Goal: Navigation & Orientation: Find specific page/section

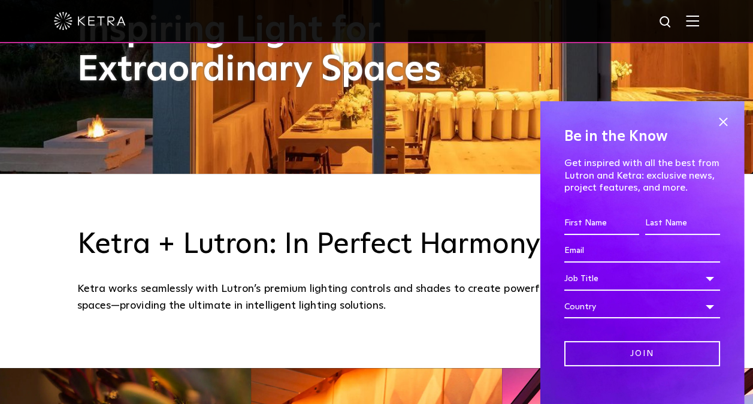
scroll to position [363, 0]
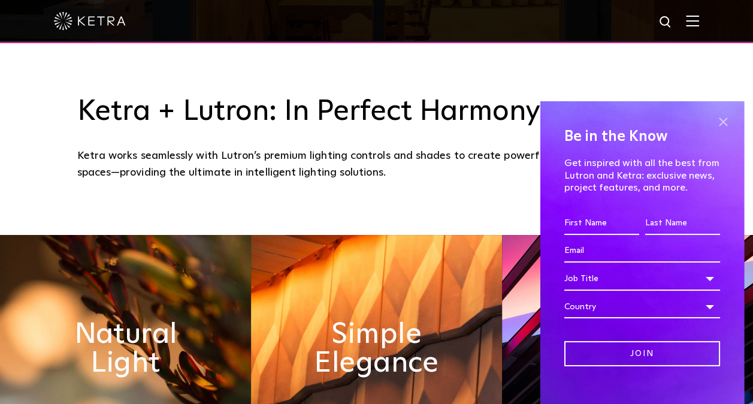
click at [714, 120] on span at bounding box center [723, 122] width 18 height 18
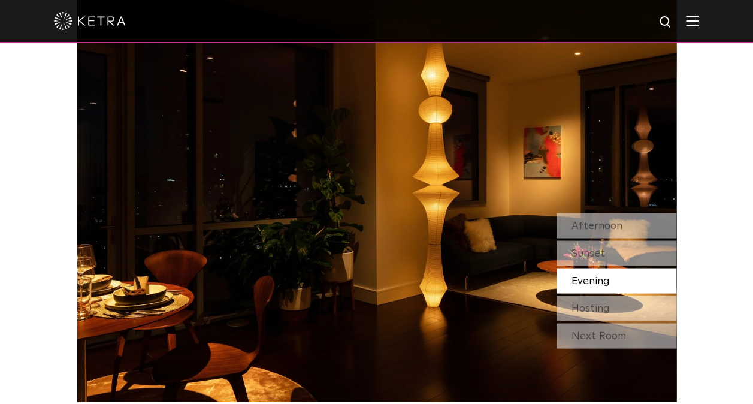
scroll to position [1009, 0]
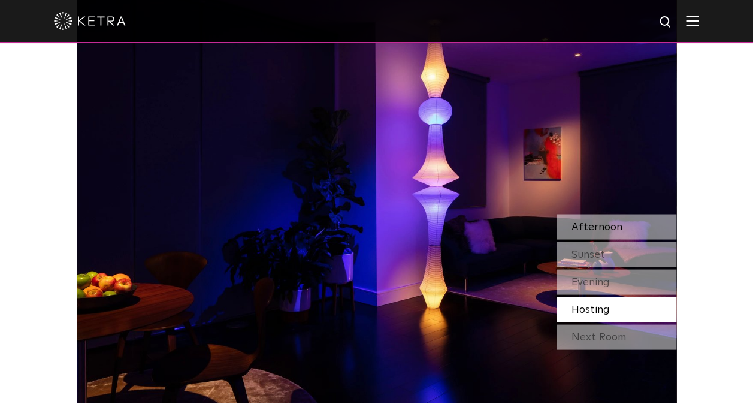
click at [583, 222] on span "Afternoon" at bounding box center [596, 226] width 51 height 11
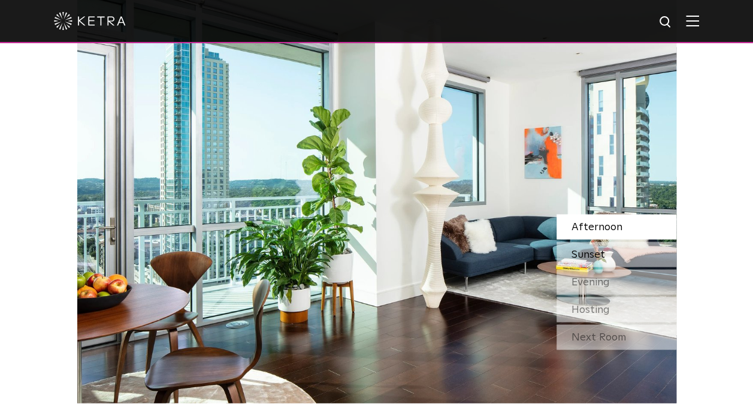
click at [585, 249] on span "Sunset" at bounding box center [588, 254] width 34 height 11
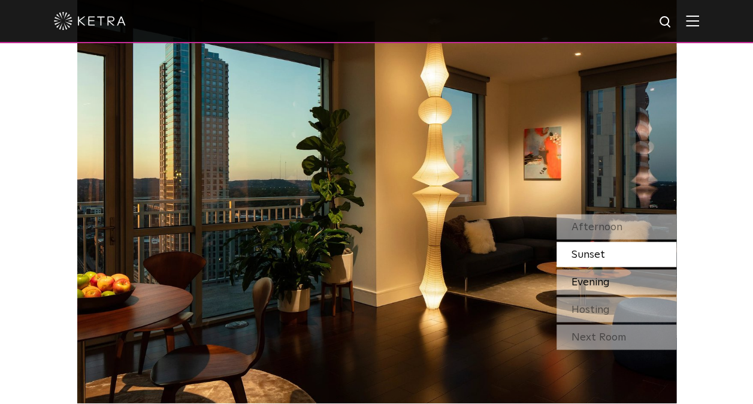
click at [588, 282] on span "Evening" at bounding box center [590, 281] width 38 height 11
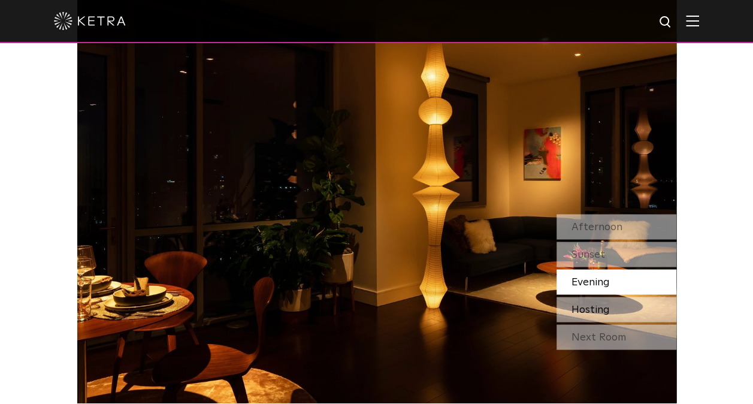
click at [596, 306] on span "Hosting" at bounding box center [590, 309] width 38 height 11
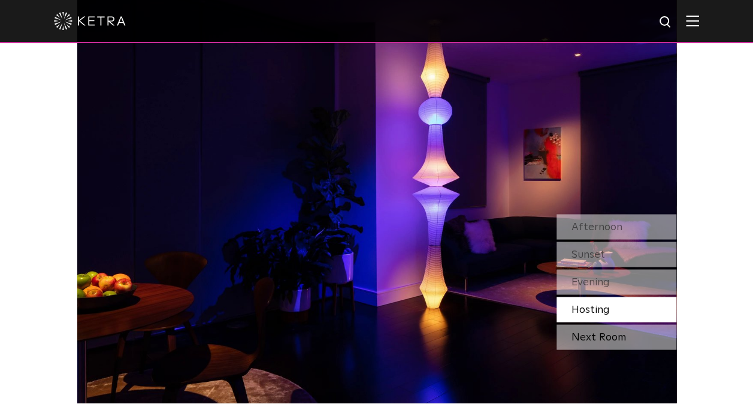
click at [606, 340] on div "Next Room" at bounding box center [616, 336] width 120 height 25
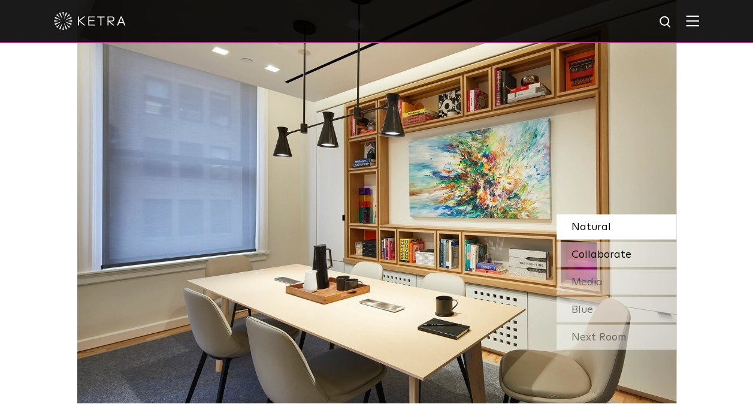
click at [584, 249] on span "Collaborate" at bounding box center [601, 254] width 60 height 11
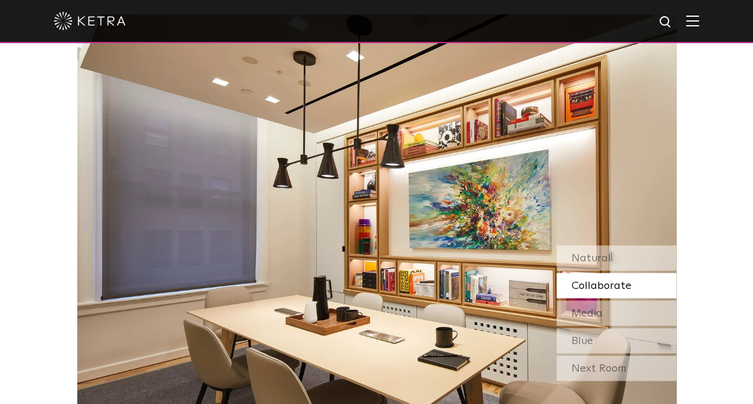
scroll to position [978, 0]
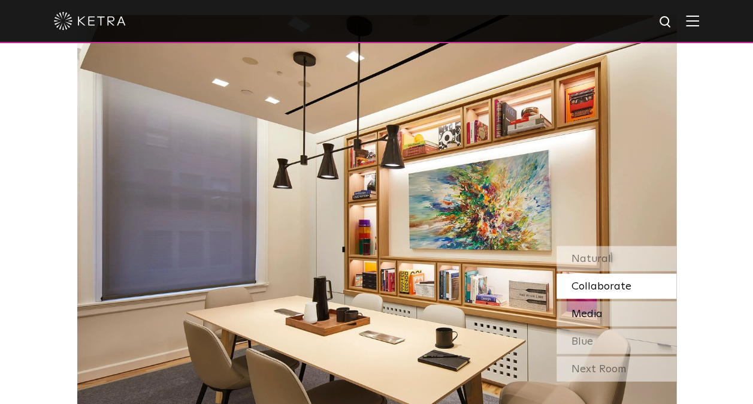
click at [580, 308] on span "Media" at bounding box center [586, 313] width 31 height 11
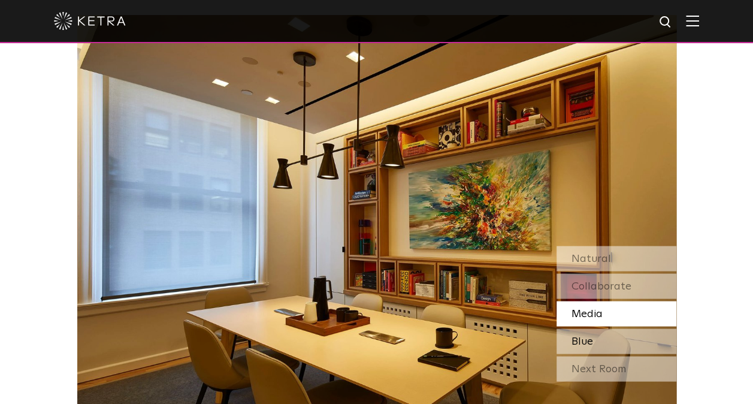
click at [578, 346] on span "Blue" at bounding box center [582, 340] width 22 height 11
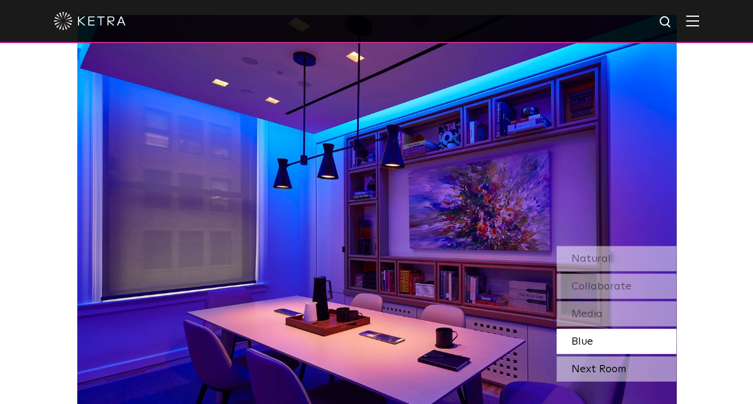
click at [576, 371] on div "Next Room" at bounding box center [616, 368] width 120 height 25
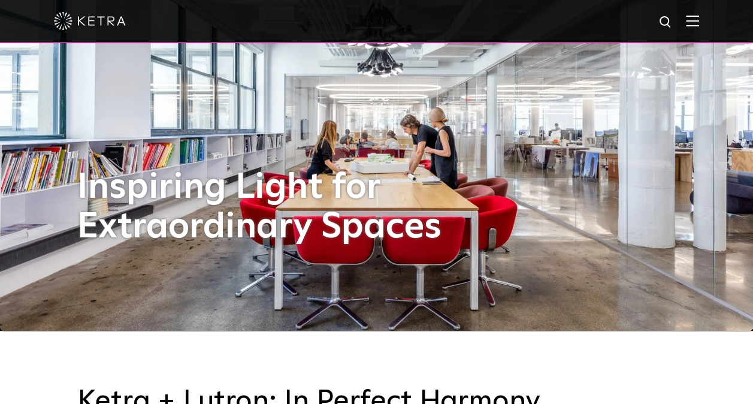
scroll to position [0, 0]
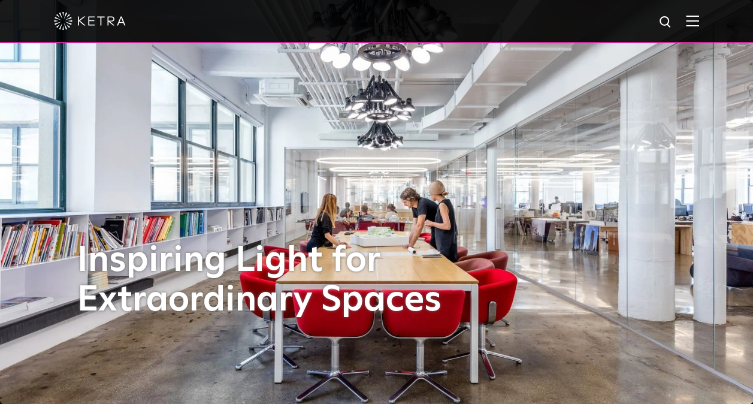
click at [696, 18] on img at bounding box center [692, 20] width 13 height 11
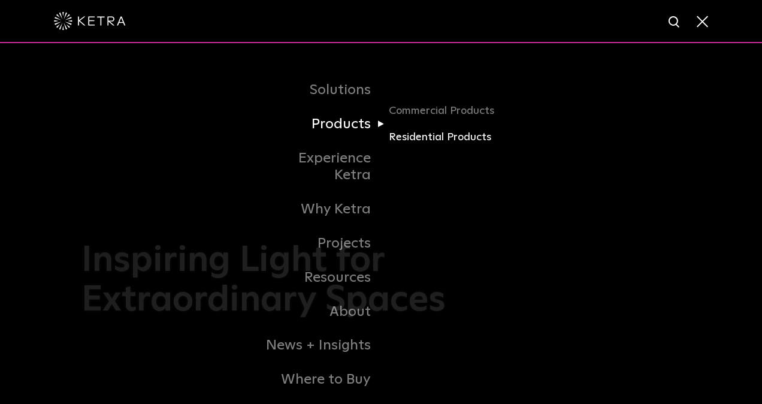
click at [416, 137] on link "Residential Products" at bounding box center [446, 137] width 115 height 17
